Goal: Download file/media

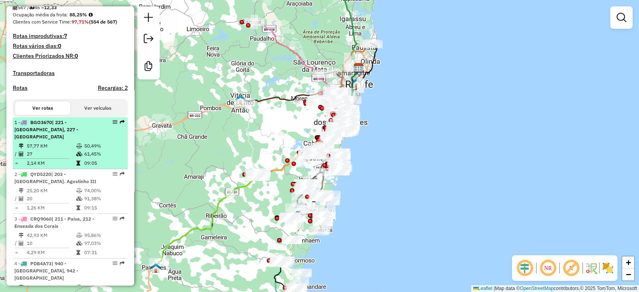
scroll to position [21, 0]
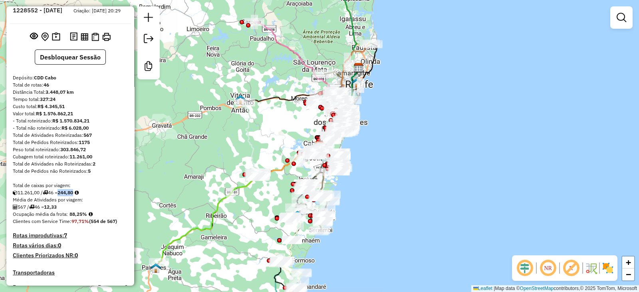
drag, startPoint x: 62, startPoint y: 202, endPoint x: 78, endPoint y: 200, distance: 15.6
click at [73, 196] on strong "244,80" at bounding box center [65, 193] width 16 height 6
copy strong "244,80"
drag, startPoint x: 71, startPoint y: 222, endPoint x: 84, endPoint y: 221, distance: 12.8
click at [84, 217] on strong "88,25%" at bounding box center [78, 214] width 18 height 6
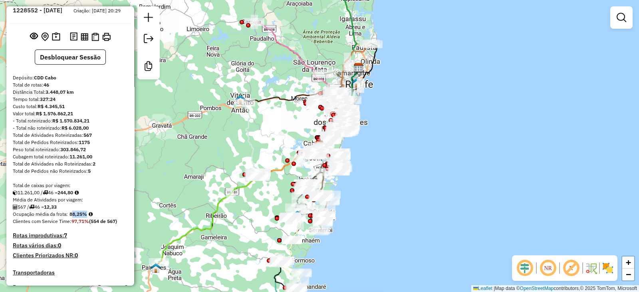
copy strong "88,25"
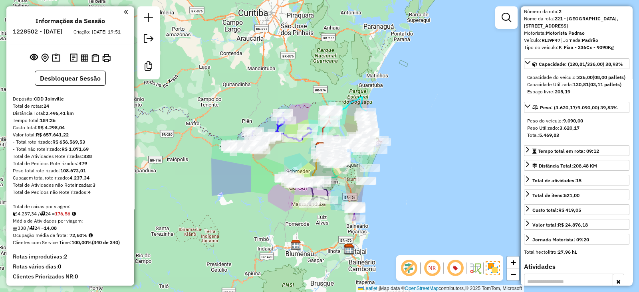
drag, startPoint x: 59, startPoint y: 222, endPoint x: 76, endPoint y: 222, distance: 16.8
click at [76, 218] on div "4.237,34 / 24 = 176,56" at bounding box center [70, 213] width 115 height 7
drag, startPoint x: 70, startPoint y: 242, endPoint x: 83, endPoint y: 244, distance: 13.0
click at [83, 238] on strong "72,60%" at bounding box center [78, 235] width 18 height 6
copy strong "72,60"
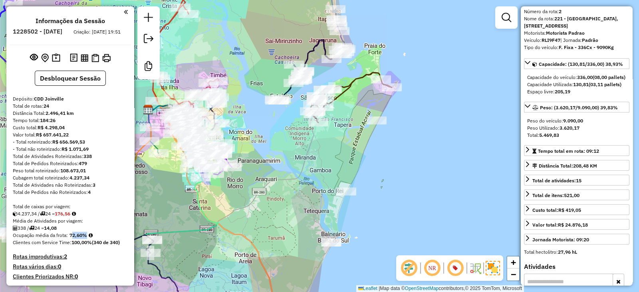
drag, startPoint x: 380, startPoint y: 158, endPoint x: 376, endPoint y: 167, distance: 9.3
click at [376, 167] on div "Janela de atendimento Grade de atendimento Capacidade Transportadoras Veículos …" at bounding box center [319, 146] width 639 height 292
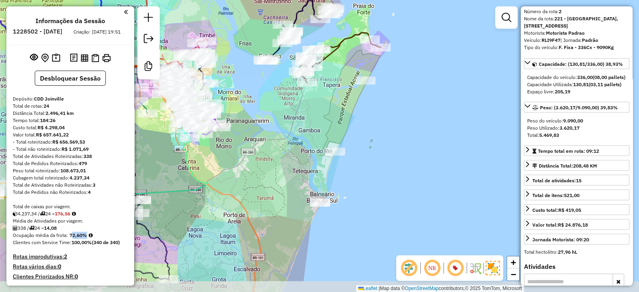
drag, startPoint x: 376, startPoint y: 167, endPoint x: 365, endPoint y: 127, distance: 41.5
click at [365, 127] on div "Janela de atendimento Grade de atendimento Capacidade Transportadoras Veículos …" at bounding box center [319, 146] width 639 height 292
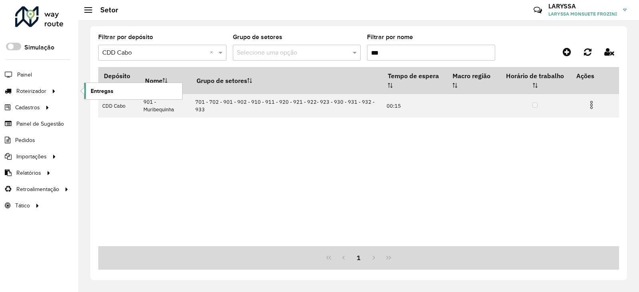
click at [108, 89] on span "Entregas" at bounding box center [102, 91] width 23 height 8
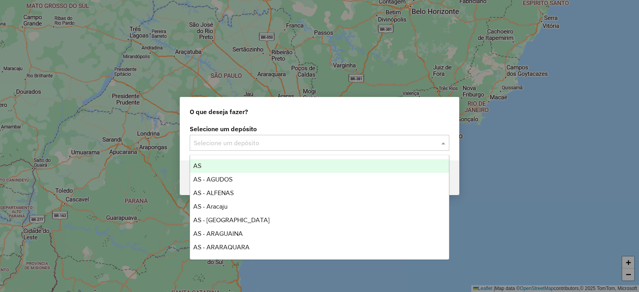
click at [218, 140] on input "text" at bounding box center [312, 144] width 236 height 10
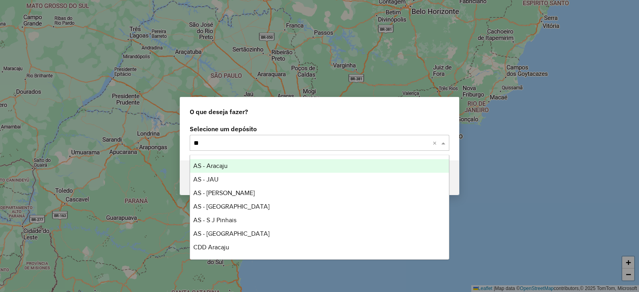
type input "***"
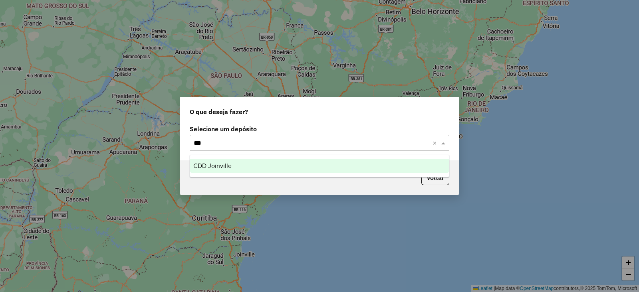
click at [245, 165] on div "CDD Joinville" at bounding box center [319, 166] width 259 height 14
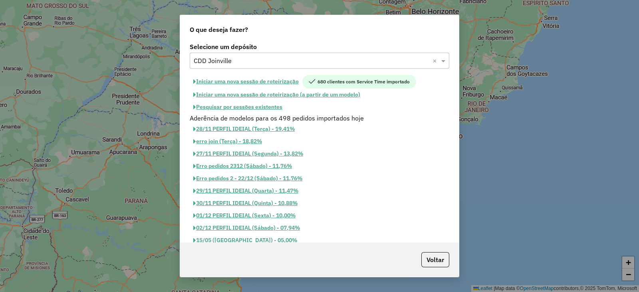
click at [263, 79] on button "Iniciar uma nova sessão de roteirização" at bounding box center [246, 82] width 113 height 14
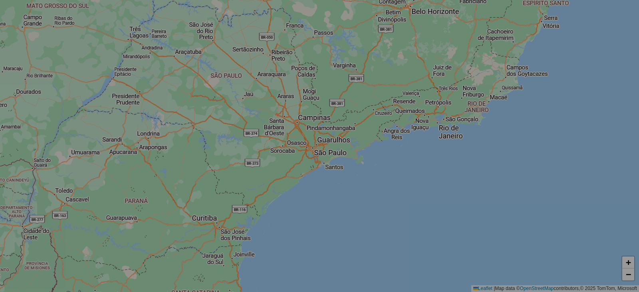
select select "*"
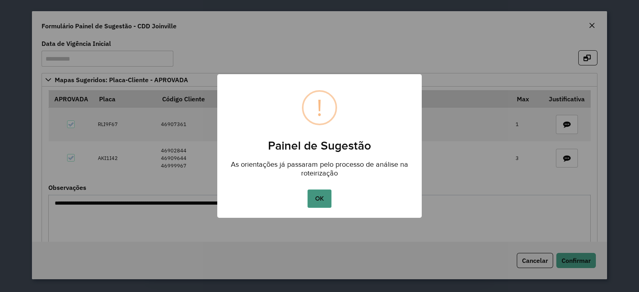
click at [322, 198] on button "OK" at bounding box center [319, 199] width 24 height 18
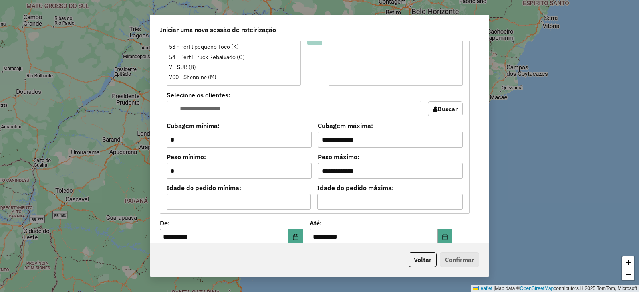
scroll to position [880, 0]
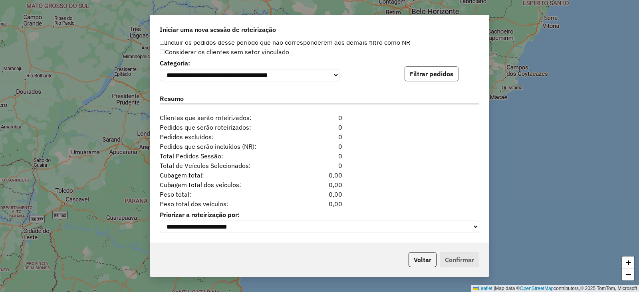
click at [425, 78] on button "Filtrar pedidos" at bounding box center [431, 73] width 54 height 15
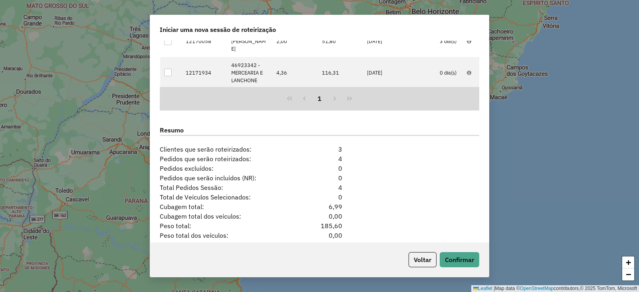
scroll to position [1055, 0]
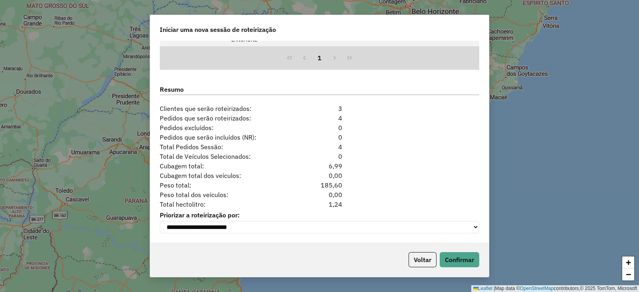
drag, startPoint x: 351, startPoint y: 202, endPoint x: 307, endPoint y: 204, distance: 44.0
click at [307, 204] on div "Total hectolitro: 1,24" at bounding box center [319, 205] width 329 height 10
copy div "1,24"
click at [428, 255] on button "Voltar" at bounding box center [422, 259] width 28 height 15
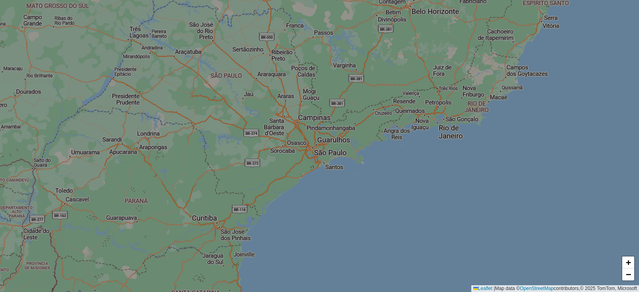
scroll to position [1040, 0]
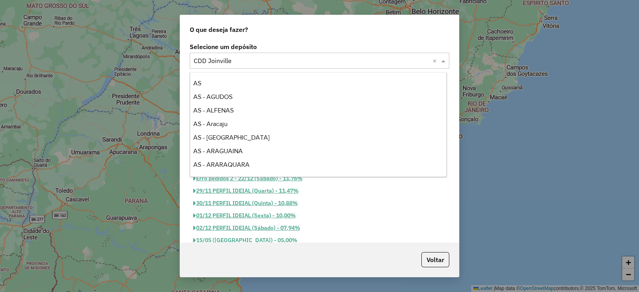
click at [246, 61] on input "text" at bounding box center [312, 61] width 236 height 10
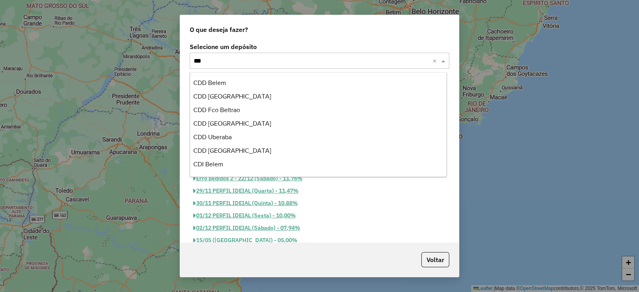
scroll to position [0, 0]
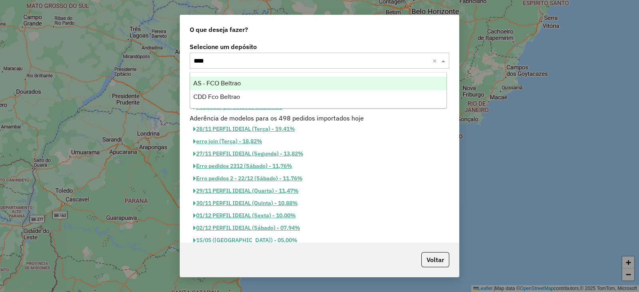
type input "*****"
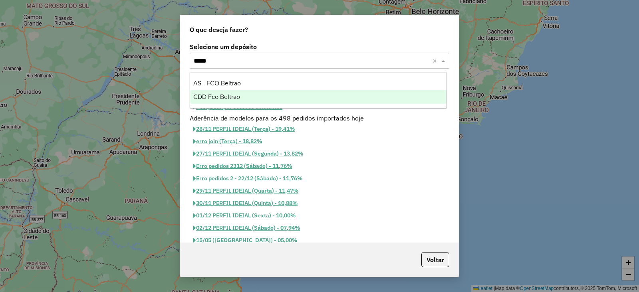
click at [245, 93] on div "CDD Fco Beltrao" at bounding box center [318, 97] width 257 height 14
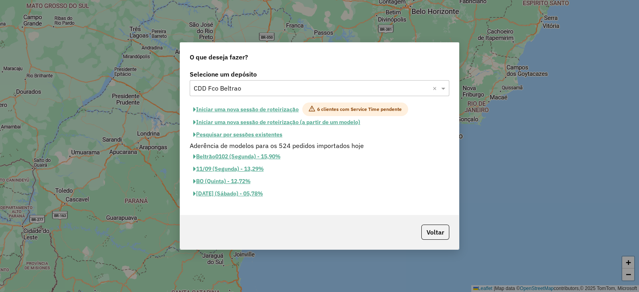
click at [262, 113] on button "Iniciar uma nova sessão de roteirização" at bounding box center [246, 110] width 113 height 14
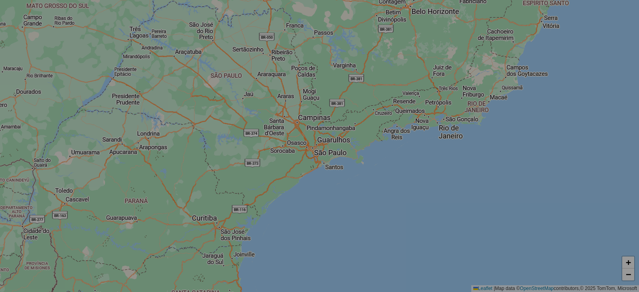
select select "*"
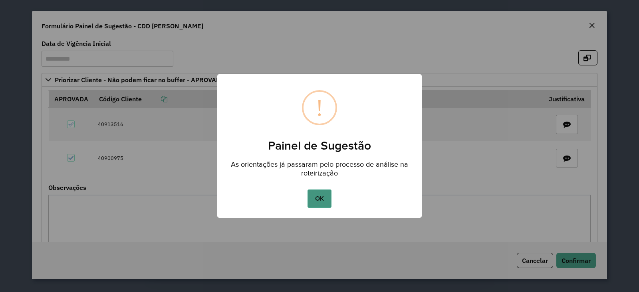
click at [324, 201] on button "OK" at bounding box center [319, 199] width 24 height 18
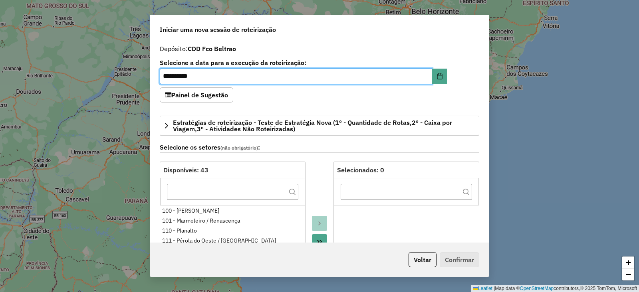
click at [477, 82] on div "**********" at bounding box center [319, 74] width 319 height 28
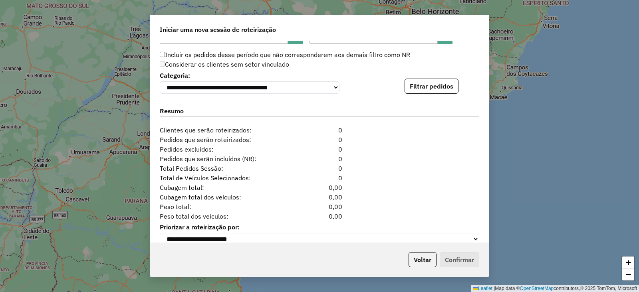
scroll to position [880, 0]
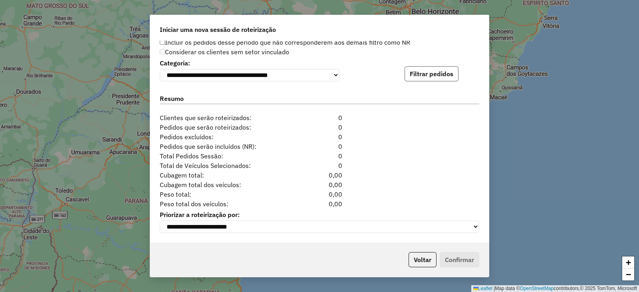
click at [436, 71] on button "Filtrar pedidos" at bounding box center [431, 73] width 54 height 15
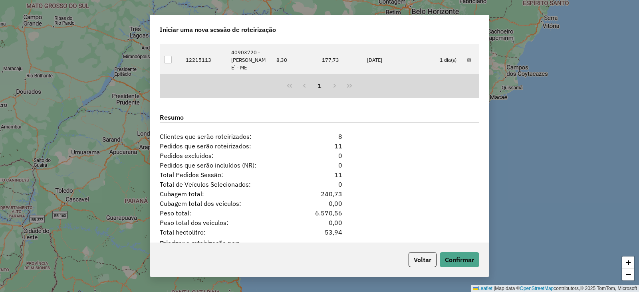
scroll to position [1055, 0]
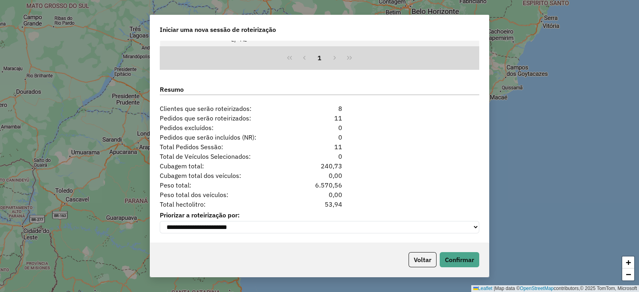
drag, startPoint x: 344, startPoint y: 198, endPoint x: 317, endPoint y: 200, distance: 28.0
click at [317, 200] on div "53,94" at bounding box center [319, 205] width 55 height 10
copy div "53,94"
click at [418, 259] on button "Voltar" at bounding box center [422, 259] width 28 height 15
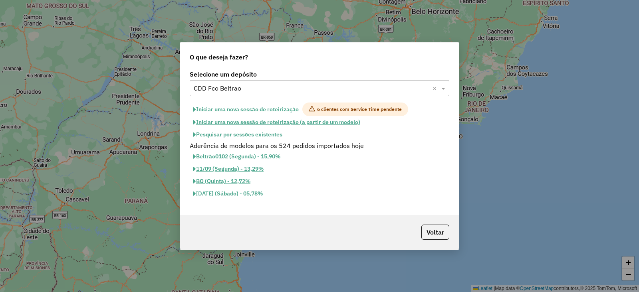
scroll to position [1040, 0]
click at [238, 91] on input "text" at bounding box center [312, 89] width 236 height 10
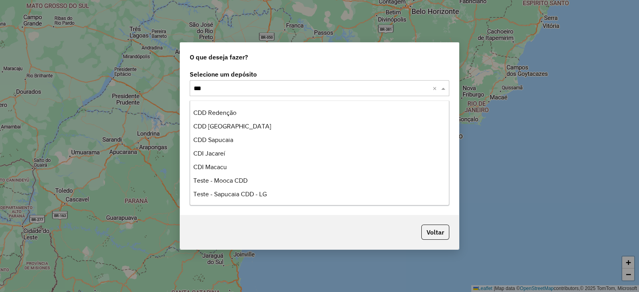
scroll to position [0, 0]
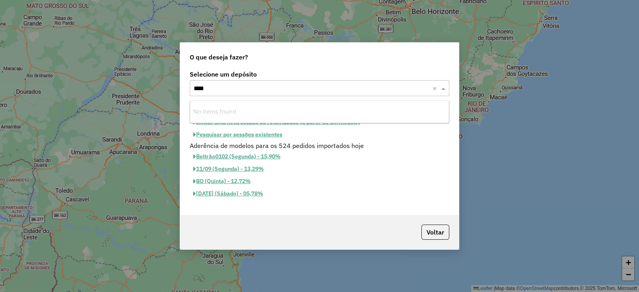
type input "***"
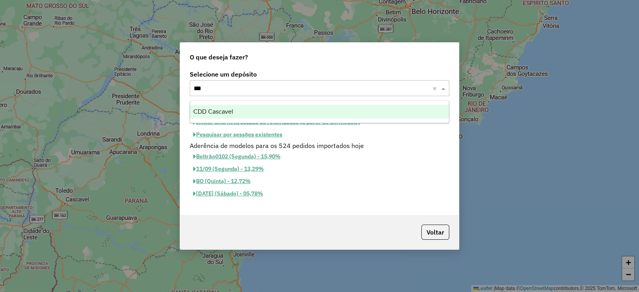
click at [230, 109] on span "CDD Cascavel" at bounding box center [213, 111] width 40 height 7
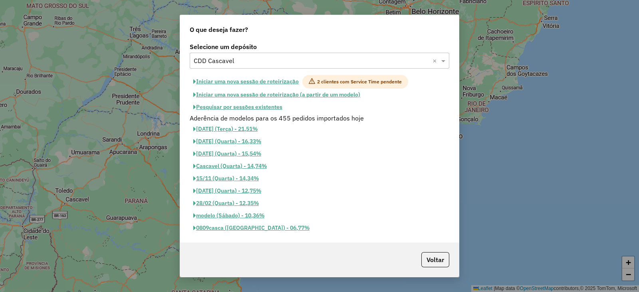
click at [256, 83] on button "Iniciar uma nova sessão de roteirização" at bounding box center [246, 82] width 113 height 14
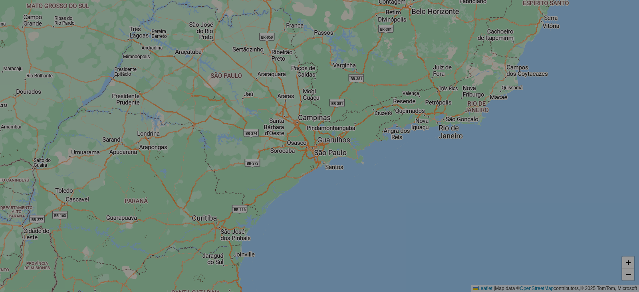
select select "*"
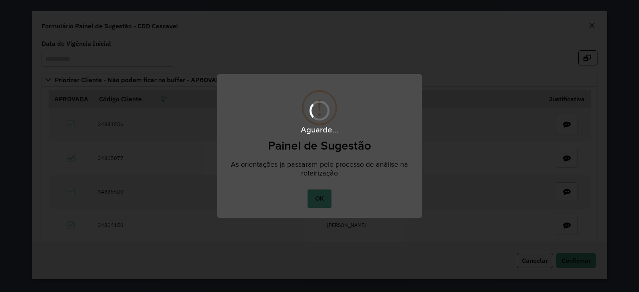
click at [316, 198] on div "Aguarde..." at bounding box center [319, 146] width 639 height 292
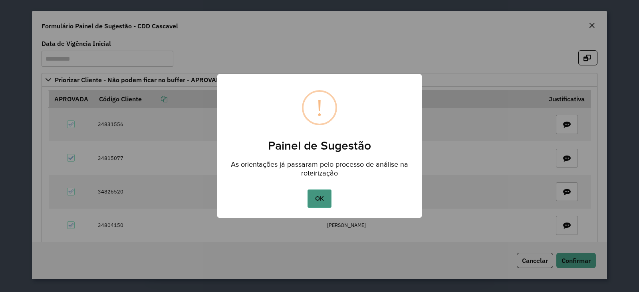
click at [322, 198] on button "OK" at bounding box center [319, 199] width 24 height 18
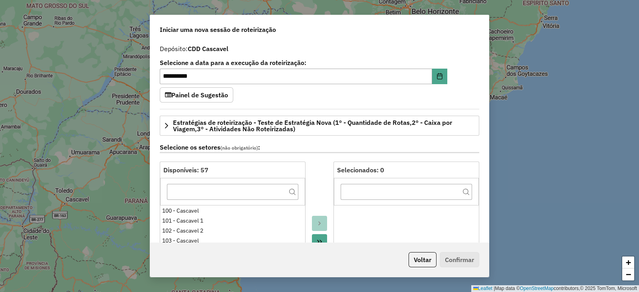
click at [471, 86] on div "**********" at bounding box center [319, 74] width 319 height 28
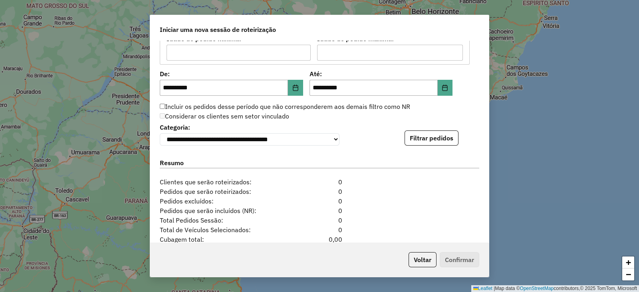
scroll to position [880, 0]
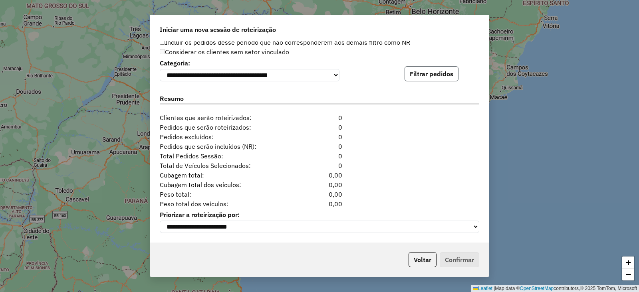
click at [435, 73] on button "Filtrar pedidos" at bounding box center [431, 73] width 54 height 15
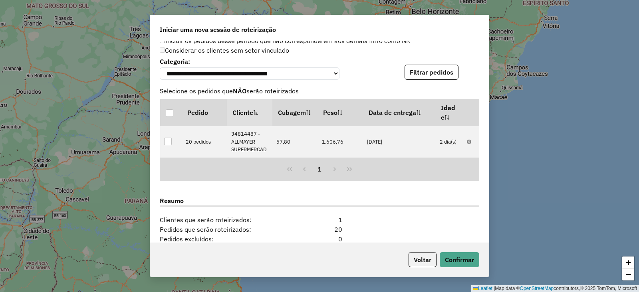
scroll to position [993, 0]
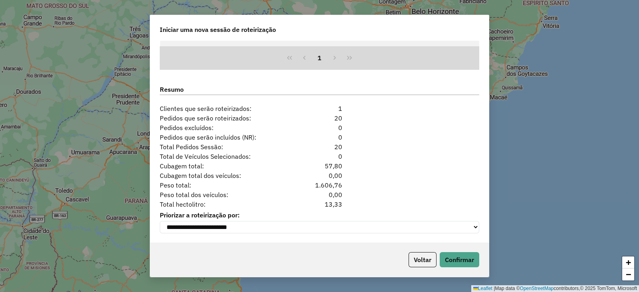
drag, startPoint x: 319, startPoint y: 204, endPoint x: 347, endPoint y: 202, distance: 28.1
click at [347, 202] on div "Total hectolitro: 13,33" at bounding box center [319, 205] width 329 height 10
copy div "13,33"
click at [417, 258] on button "Voltar" at bounding box center [422, 259] width 28 height 15
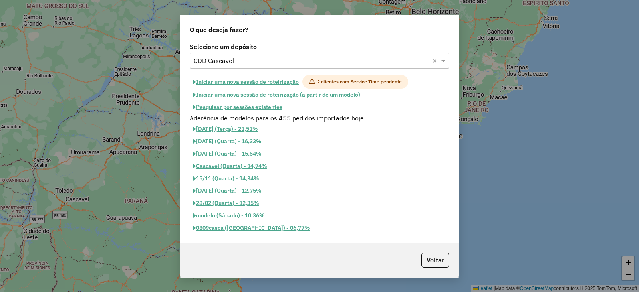
scroll to position [978, 0]
click at [241, 59] on input "text" at bounding box center [312, 61] width 236 height 10
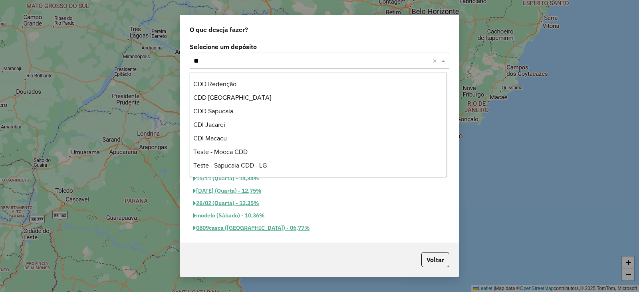
scroll to position [394, 0]
type input "***"
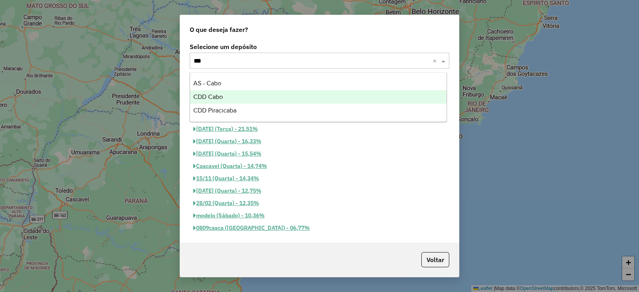
click at [236, 98] on div "CDD Cabo" at bounding box center [318, 97] width 257 height 14
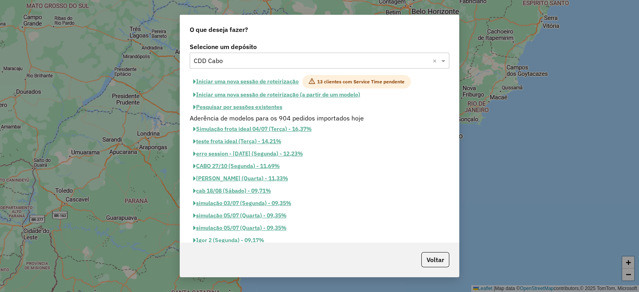
click at [276, 83] on button "Iniciar uma nova sessão de roteirização" at bounding box center [246, 82] width 113 height 14
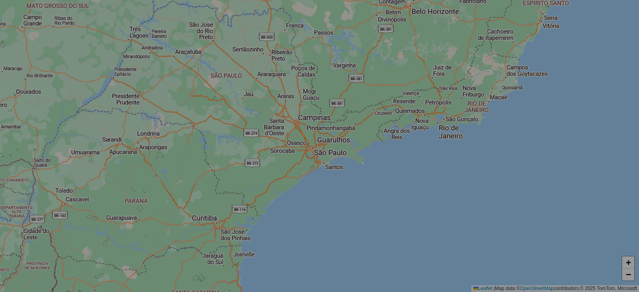
select select "*"
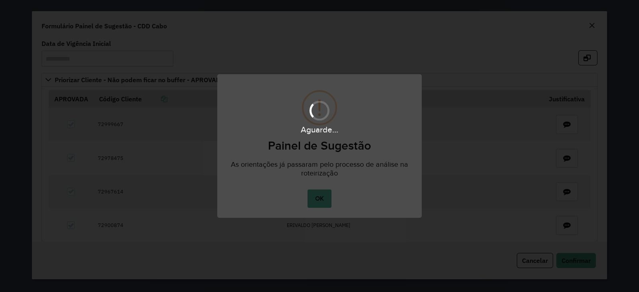
click at [317, 200] on div "Aguarde..." at bounding box center [319, 146] width 639 height 292
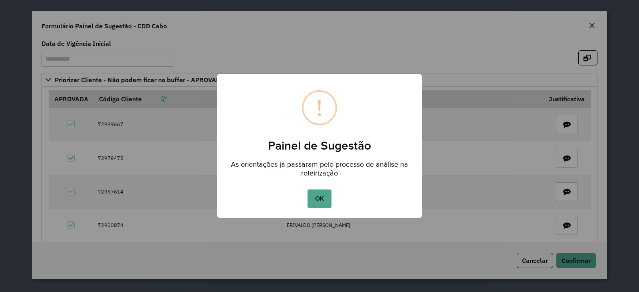
click at [317, 200] on button "OK" at bounding box center [319, 199] width 24 height 18
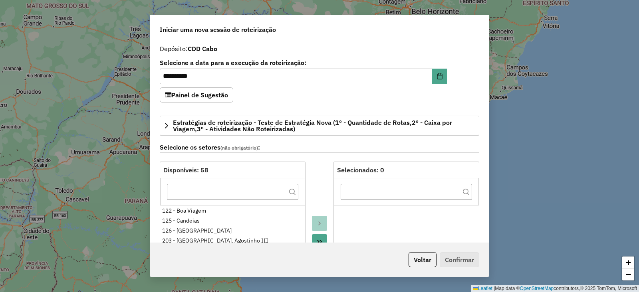
click at [456, 87] on div "**********" at bounding box center [319, 142] width 338 height 202
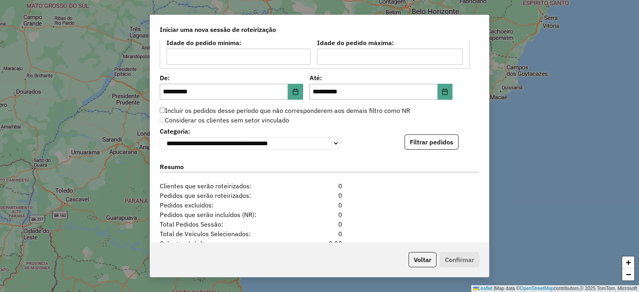
scroll to position [880, 0]
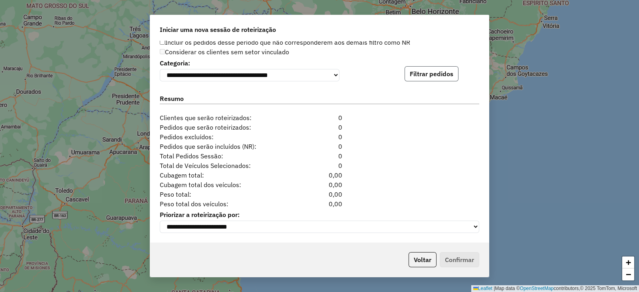
click at [439, 66] on button "Filtrar pedidos" at bounding box center [431, 73] width 54 height 15
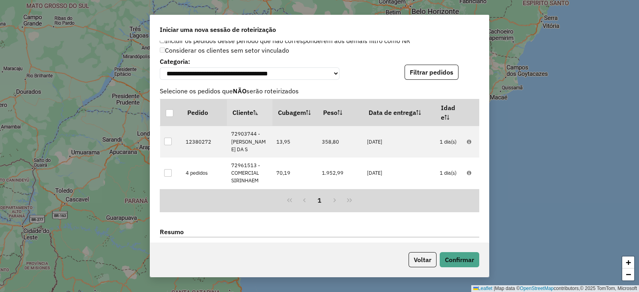
scroll to position [1032, 0]
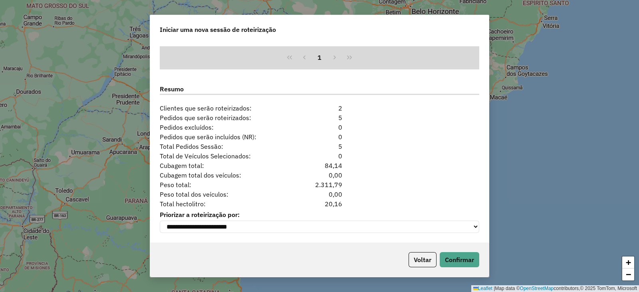
drag, startPoint x: 347, startPoint y: 202, endPoint x: 313, endPoint y: 202, distance: 33.9
click at [313, 202] on div "Total hectolitro: 20,16" at bounding box center [319, 204] width 329 height 10
copy div "20,16"
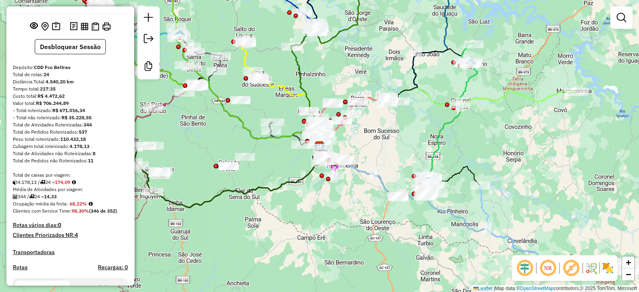
scroll to position [26, 0]
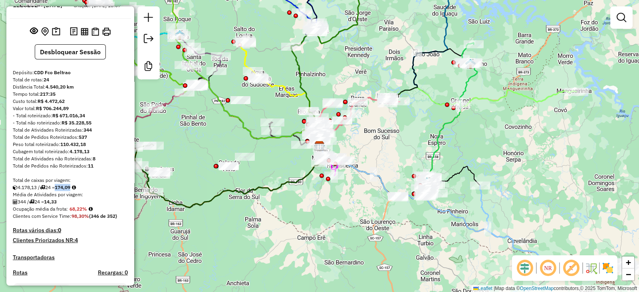
drag, startPoint x: 60, startPoint y: 194, endPoint x: 75, endPoint y: 192, distance: 15.3
click at [70, 190] on strong "174,09" at bounding box center [63, 187] width 16 height 6
copy strong "174,09"
drag, startPoint x: 69, startPoint y: 214, endPoint x: 84, endPoint y: 216, distance: 14.9
click at [84, 213] on div "Ocupação média da frota: 68,22%" at bounding box center [70, 209] width 115 height 7
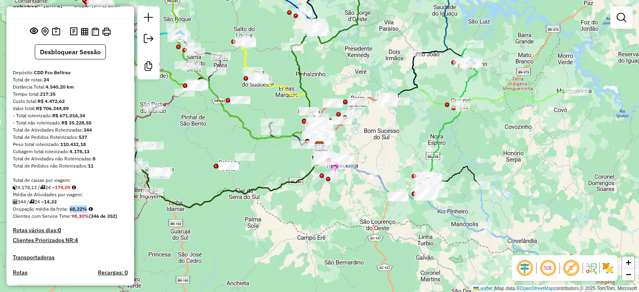
copy strong "68,22"
drag, startPoint x: 62, startPoint y: 210, endPoint x: 49, endPoint y: 209, distance: 12.8
click at [49, 206] on div "344 / 24 = 14,33" at bounding box center [70, 201] width 115 height 7
copy strong "14,33"
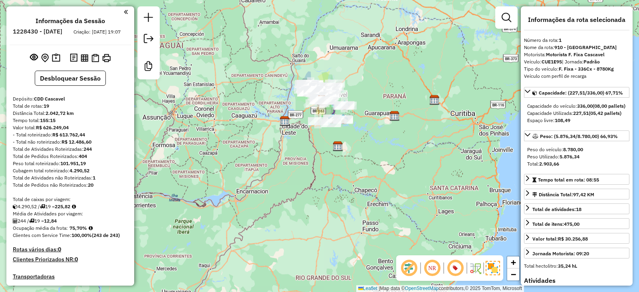
select select "**********"
drag, startPoint x: 59, startPoint y: 216, endPoint x: 74, endPoint y: 212, distance: 15.4
click at [74, 210] on div "4.290,52 / 19 = 225,82" at bounding box center [70, 206] width 115 height 7
copy div "225,82"
drag, startPoint x: 59, startPoint y: 230, endPoint x: 49, endPoint y: 230, distance: 10.4
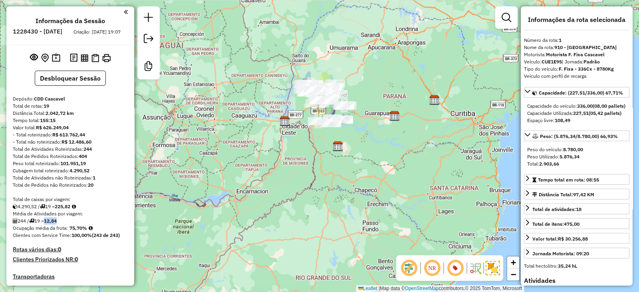
click at [49, 225] on div "244 / 19 = 12,84" at bounding box center [70, 221] width 115 height 7
copy strong "12,84"
drag, startPoint x: 72, startPoint y: 235, endPoint x: 83, endPoint y: 235, distance: 10.8
click at [83, 231] on strong "75,70%" at bounding box center [78, 228] width 18 height 6
copy strong "75,70"
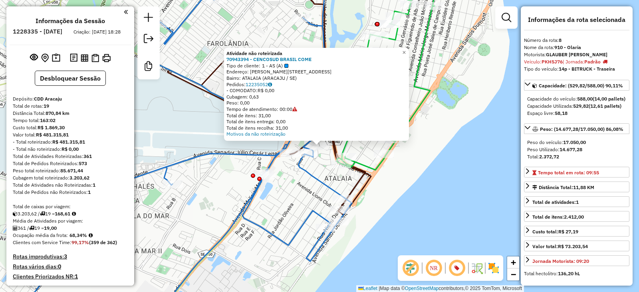
select select "**********"
drag, startPoint x: 62, startPoint y: 222, endPoint x: 76, endPoint y: 220, distance: 14.6
click at [76, 218] on div "3.203,62 / 19 = 168,61" at bounding box center [70, 213] width 115 height 7
copy strong "168,61"
drag, startPoint x: 71, startPoint y: 241, endPoint x: 84, endPoint y: 241, distance: 13.2
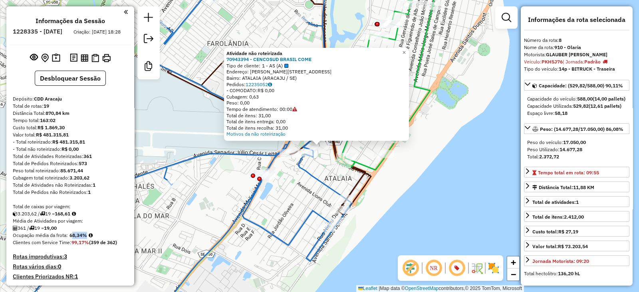
click at [84, 238] on strong "68,34%" at bounding box center [78, 235] width 18 height 6
copy strong "68,34"
drag, startPoint x: 60, startPoint y: 234, endPoint x: 48, endPoint y: 234, distance: 12.0
click at [48, 231] on strong "19,00" at bounding box center [50, 228] width 13 height 6
copy strong "19,00"
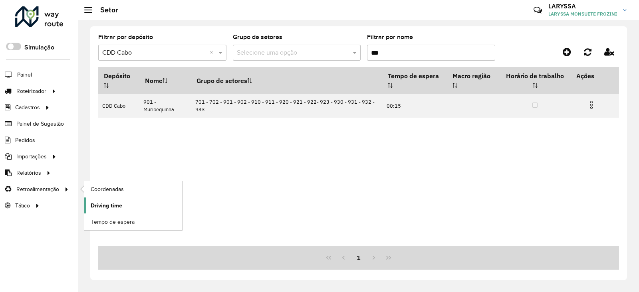
click at [136, 206] on link "Driving time" at bounding box center [133, 206] width 98 height 16
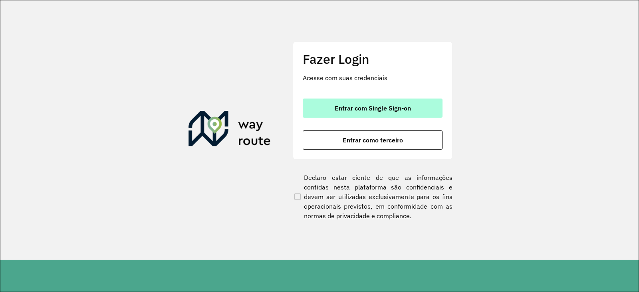
click at [393, 106] on span "Entrar com Single Sign-on" at bounding box center [372, 108] width 76 height 6
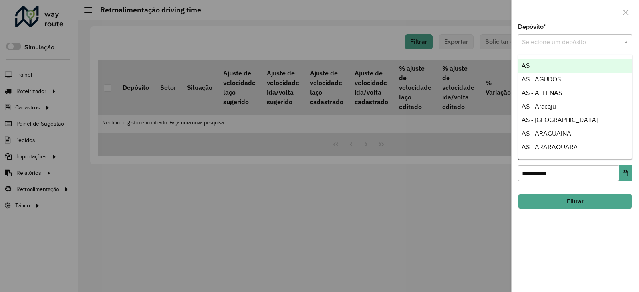
click at [563, 42] on input "text" at bounding box center [567, 43] width 90 height 10
type input "***"
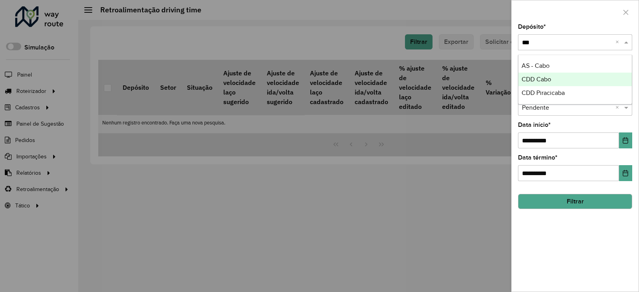
click at [558, 79] on div "CDD Cabo" at bounding box center [574, 80] width 113 height 14
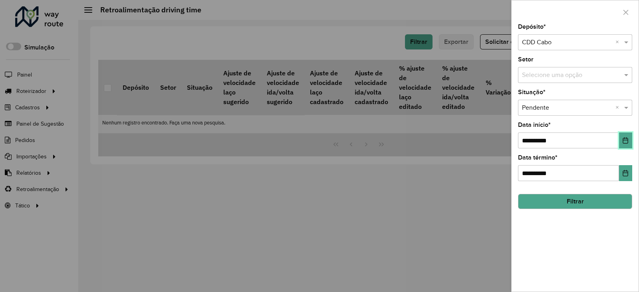
click at [623, 142] on icon "Choose Date" at bounding box center [625, 140] width 6 height 6
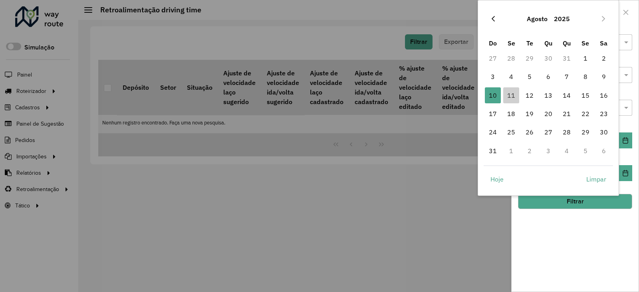
click at [493, 18] on icon "Previous Month" at bounding box center [493, 19] width 6 height 6
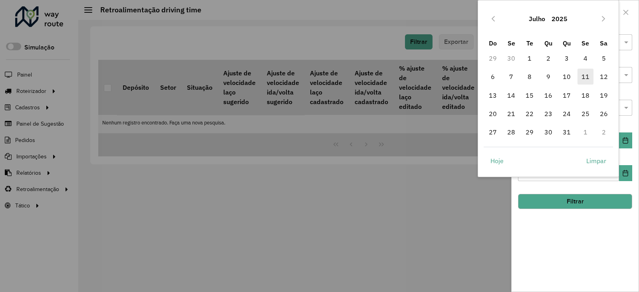
click at [585, 78] on span "11" at bounding box center [585, 77] width 16 height 16
type input "**********"
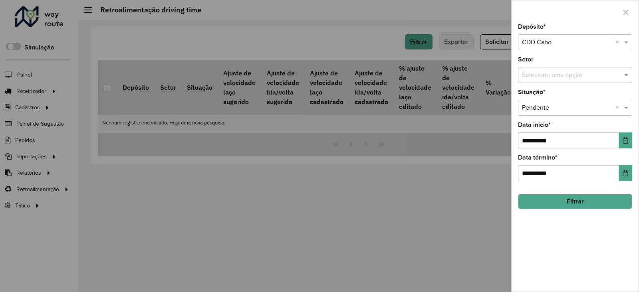
click at [584, 198] on button "Filtrar" at bounding box center [575, 201] width 114 height 15
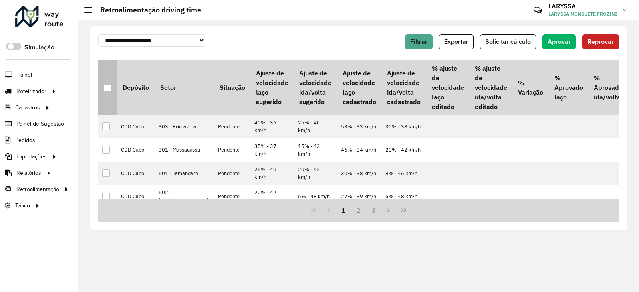
click at [110, 85] on div at bounding box center [108, 88] width 8 height 8
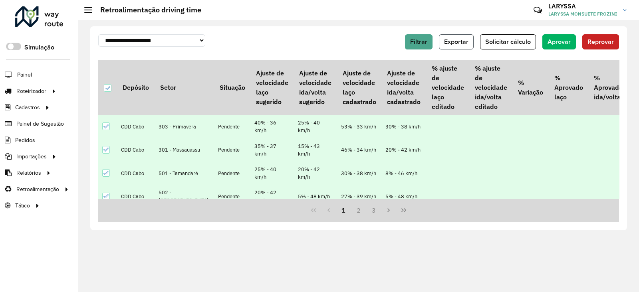
click at [463, 39] on span "Exportar" at bounding box center [456, 41] width 24 height 7
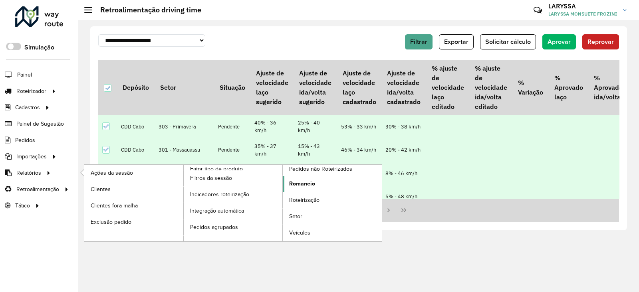
click at [309, 180] on span "Romaneio" at bounding box center [302, 184] width 26 height 8
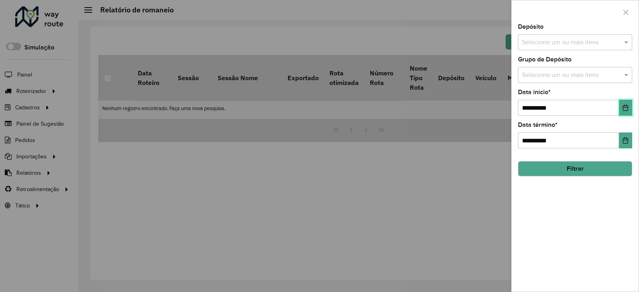
click at [623, 111] on icon "Choose Date" at bounding box center [625, 108] width 5 height 6
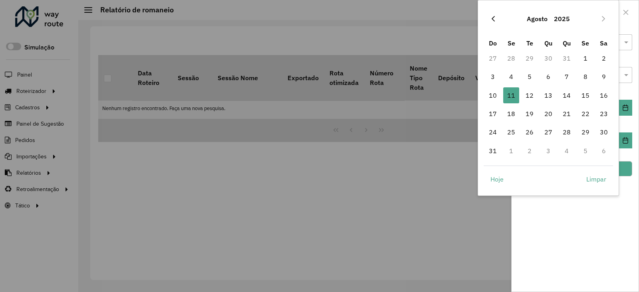
click at [493, 17] on icon "Previous Month" at bounding box center [492, 19] width 3 height 6
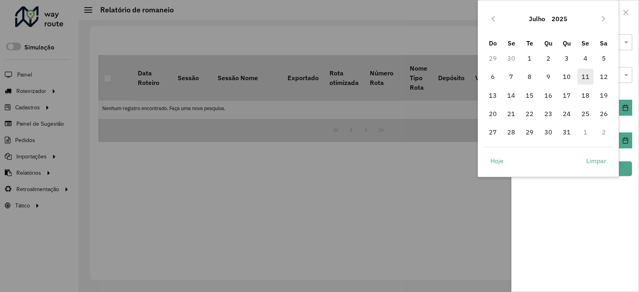
click at [588, 74] on span "11" at bounding box center [585, 77] width 16 height 16
type input "**********"
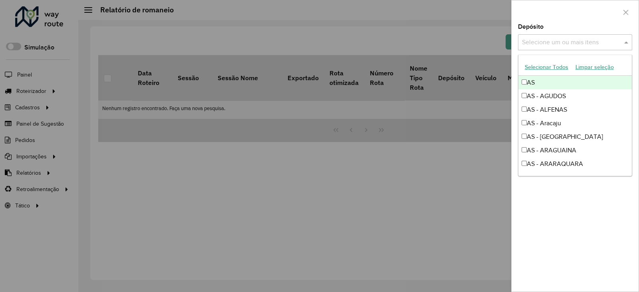
click at [557, 39] on input "text" at bounding box center [571, 43] width 102 height 10
type input "***"
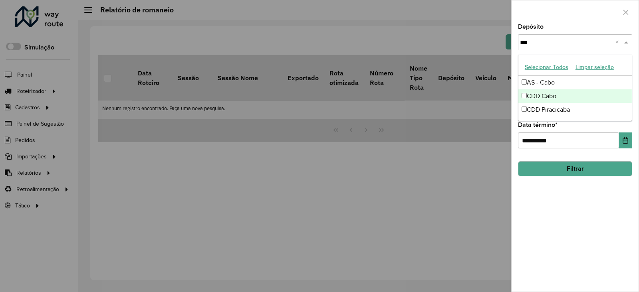
click at [554, 97] on div "CDD Cabo" at bounding box center [574, 96] width 113 height 14
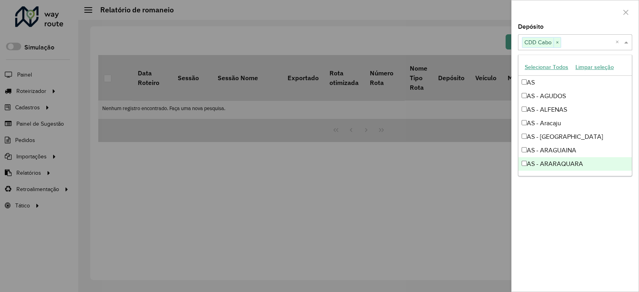
click at [576, 238] on div "**********" at bounding box center [574, 158] width 127 height 268
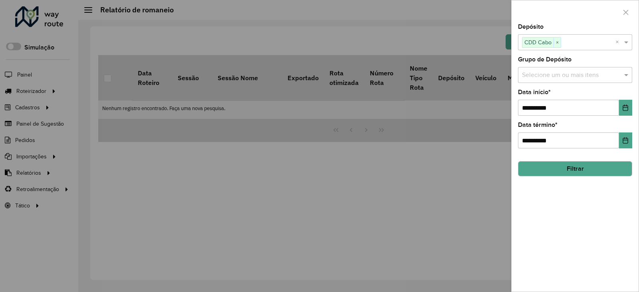
click at [566, 164] on button "Filtrar" at bounding box center [575, 168] width 114 height 15
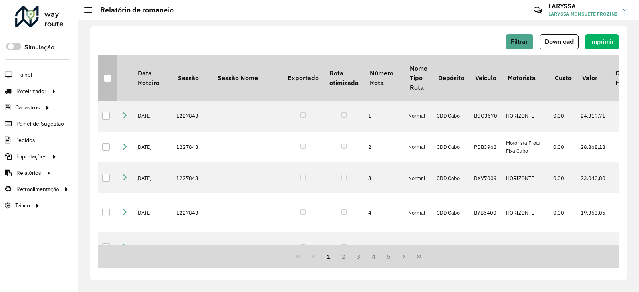
click at [107, 79] on div at bounding box center [108, 79] width 8 height 8
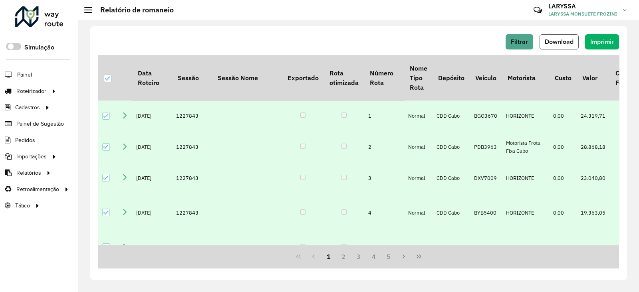
click at [562, 40] on span "Download" at bounding box center [558, 41] width 29 height 7
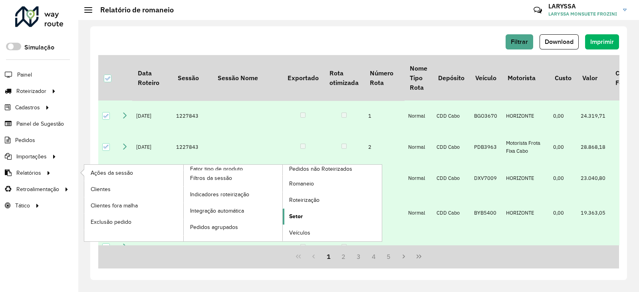
click at [301, 213] on span "Setor" at bounding box center [296, 216] width 14 height 8
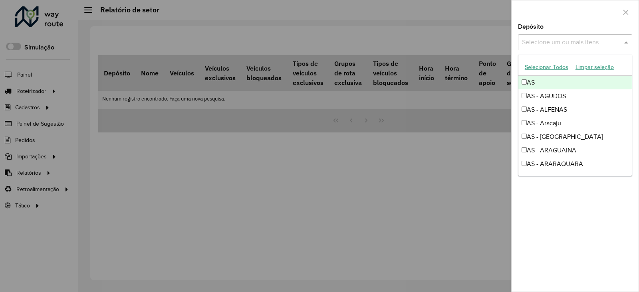
click at [560, 43] on input "text" at bounding box center [571, 43] width 102 height 10
type input "***"
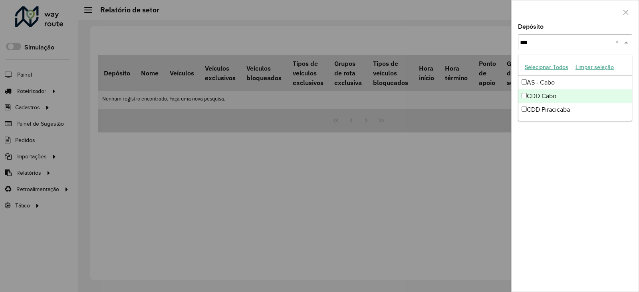
click at [551, 98] on div "CDD Cabo" at bounding box center [574, 96] width 113 height 14
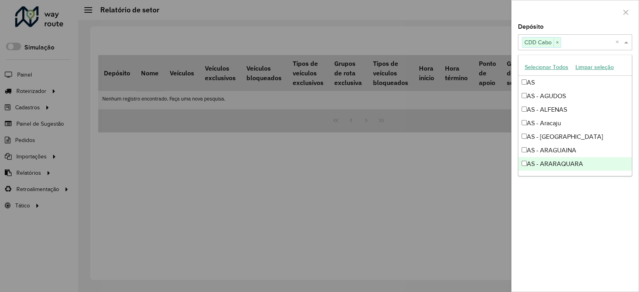
click at [578, 208] on div "Depósito Selecione um ou mais itens CDD Cabo × × Grupo de Depósito Selecione um…" at bounding box center [574, 158] width 127 height 268
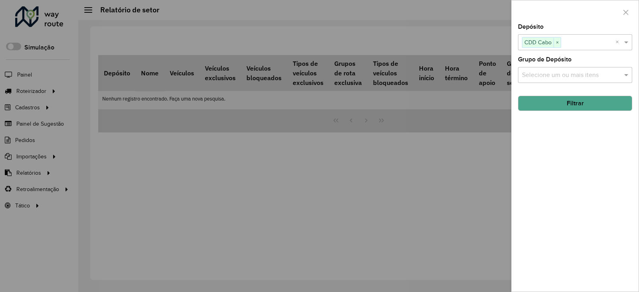
click at [566, 100] on button "Filtrar" at bounding box center [575, 103] width 114 height 15
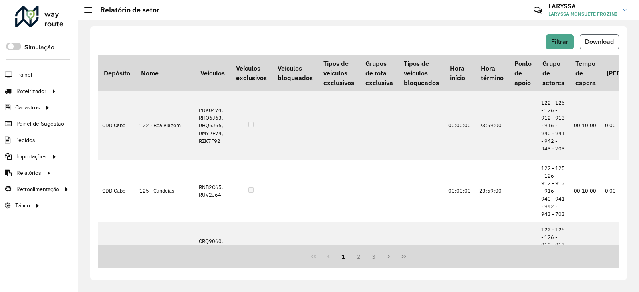
click at [603, 40] on span "Download" at bounding box center [599, 41] width 29 height 7
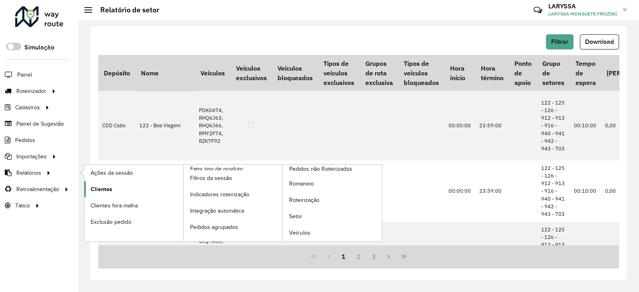
click at [108, 189] on span "Clientes" at bounding box center [102, 189] width 22 height 8
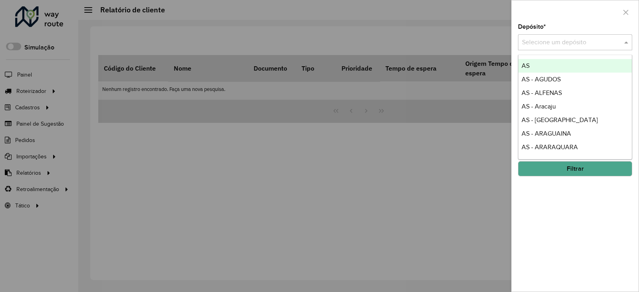
click at [557, 43] on input "text" at bounding box center [567, 43] width 90 height 10
type input "***"
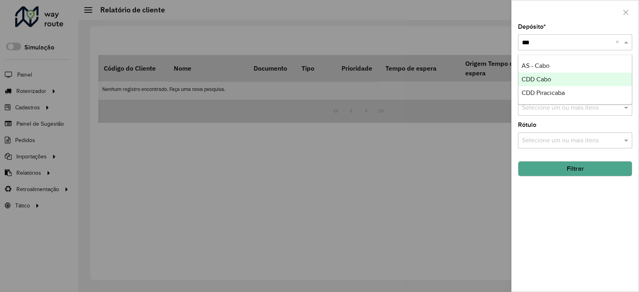
click at [543, 77] on span "CDD Cabo" at bounding box center [536, 79] width 30 height 7
click at [563, 171] on button "Filtrar" at bounding box center [575, 168] width 114 height 15
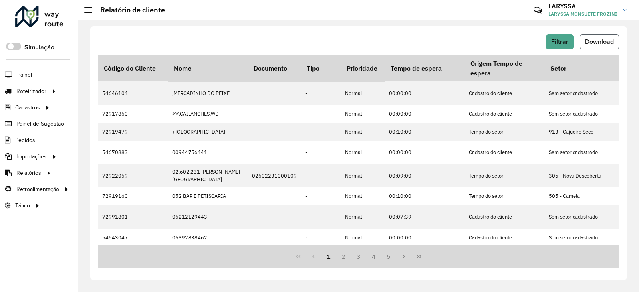
click at [595, 43] on span "Download" at bounding box center [599, 41] width 29 height 7
